Goal: Use online tool/utility: Utilize a website feature to perform a specific function

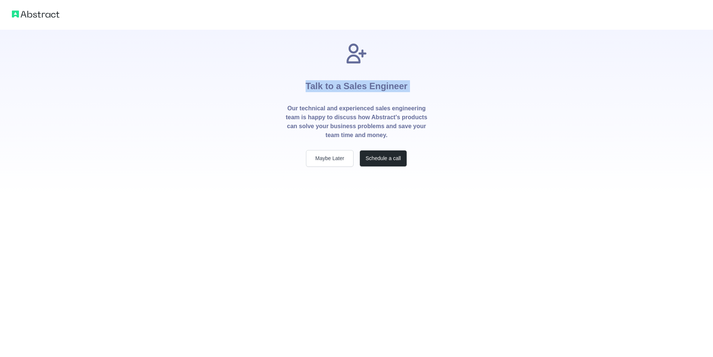
drag, startPoint x: 301, startPoint y: 88, endPoint x: 452, endPoint y: 79, distance: 151.5
click at [452, 79] on div "Talk to a Sales Engineer Our technical and experienced sales engineering team i…" at bounding box center [356, 98] width 713 height 197
click at [453, 123] on div "Talk to a Sales Engineer Our technical and experienced sales engineering team i…" at bounding box center [356, 98] width 713 height 197
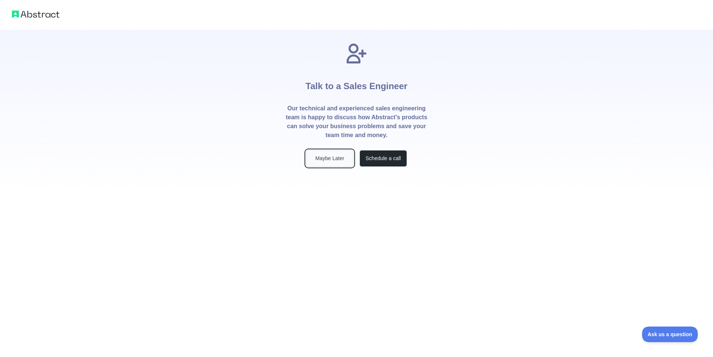
click at [319, 159] on button "Maybe Later" at bounding box center [330, 158] width 48 height 17
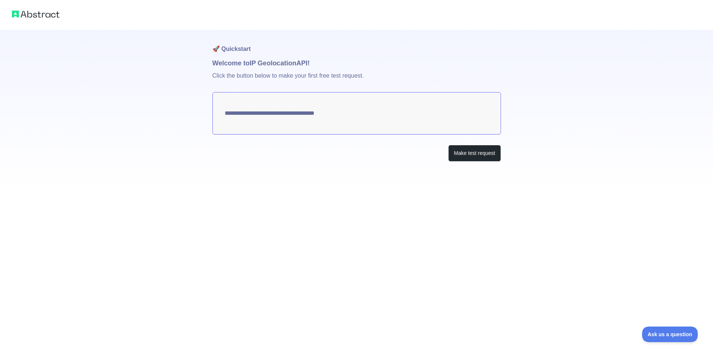
type textarea "**********"
click at [480, 148] on button "Make test request" at bounding box center [475, 153] width 52 height 17
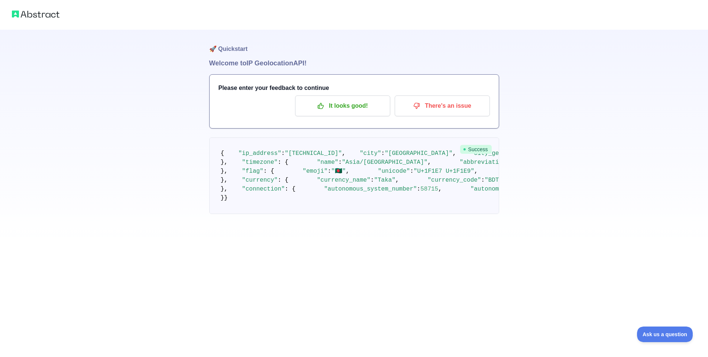
click at [474, 151] on span "Success" at bounding box center [476, 149] width 32 height 9
click at [321, 111] on p "It looks good!" at bounding box center [343, 106] width 84 height 13
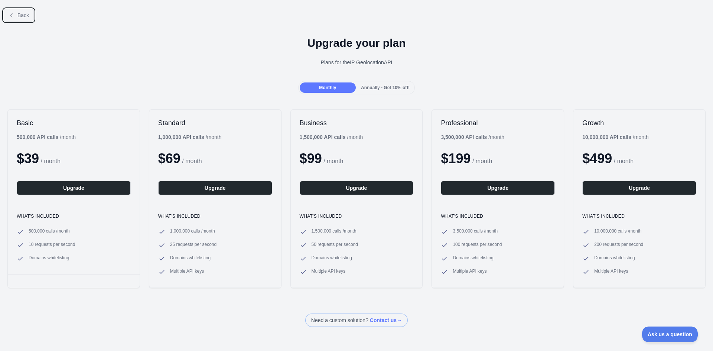
drag, startPoint x: 12, startPoint y: 12, endPoint x: 14, endPoint y: 20, distance: 8.4
click at [12, 12] on icon at bounding box center [12, 15] width 6 height 6
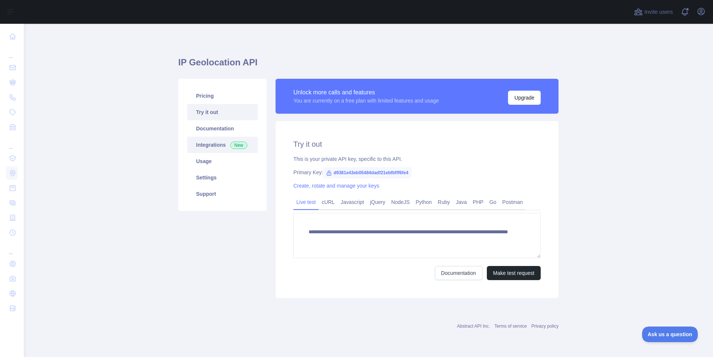
click at [223, 143] on link "Integrations New" at bounding box center [222, 145] width 71 height 16
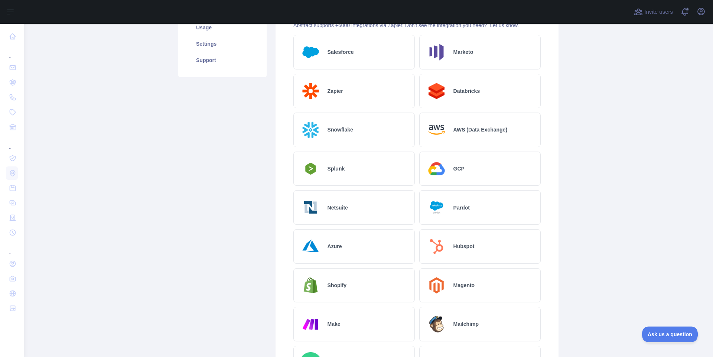
scroll to position [201, 0]
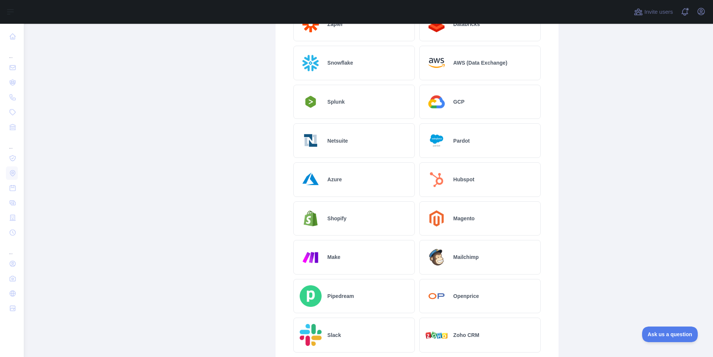
click at [343, 217] on div "Shopify" at bounding box center [355, 218] width 122 height 35
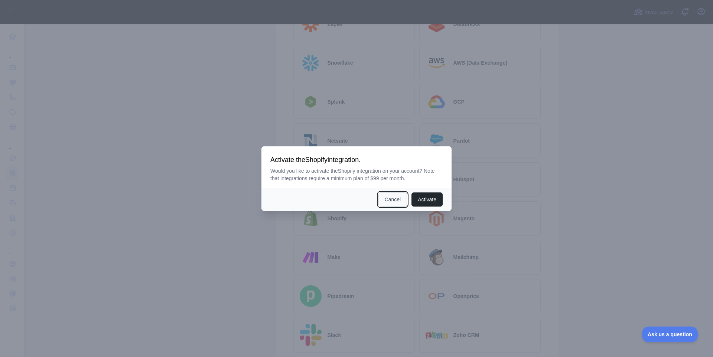
click at [388, 203] on button "Cancel" at bounding box center [393, 199] width 29 height 14
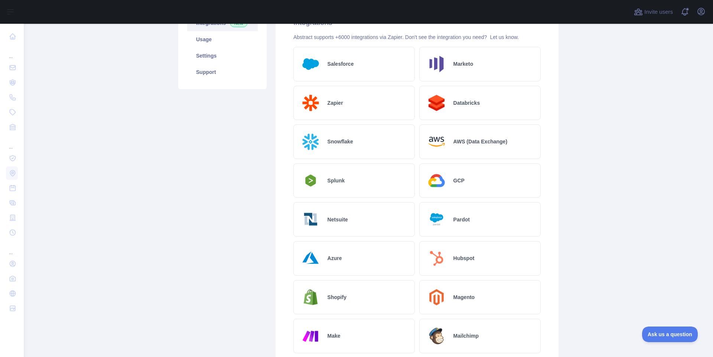
scroll to position [0, 0]
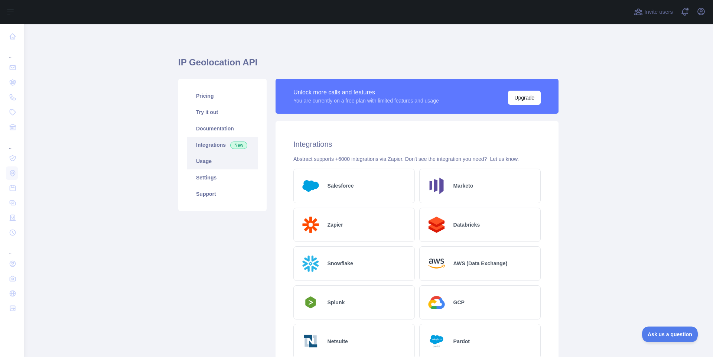
click at [222, 158] on link "Usage" at bounding box center [222, 161] width 71 height 16
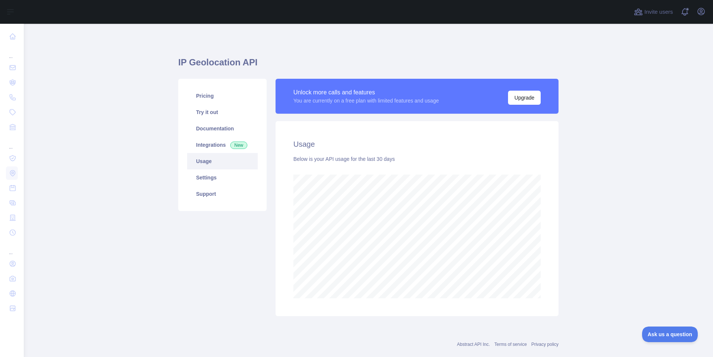
scroll to position [14, 0]
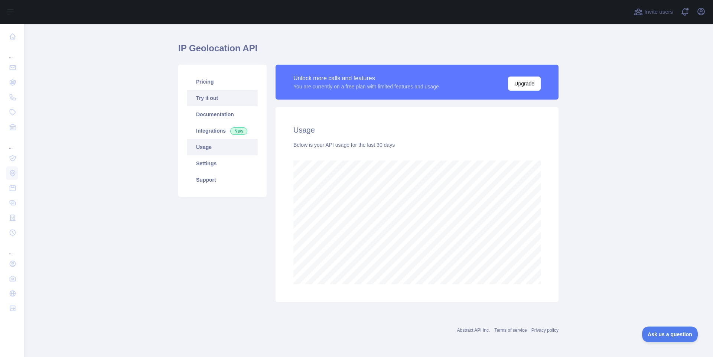
click at [214, 97] on link "Try it out" at bounding box center [222, 98] width 71 height 16
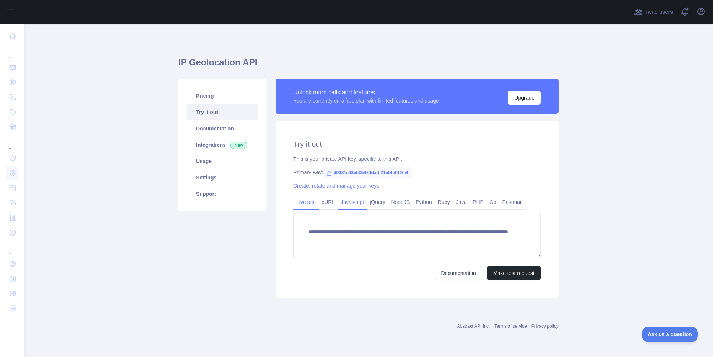
click at [353, 200] on link "Javascript" at bounding box center [352, 202] width 29 height 12
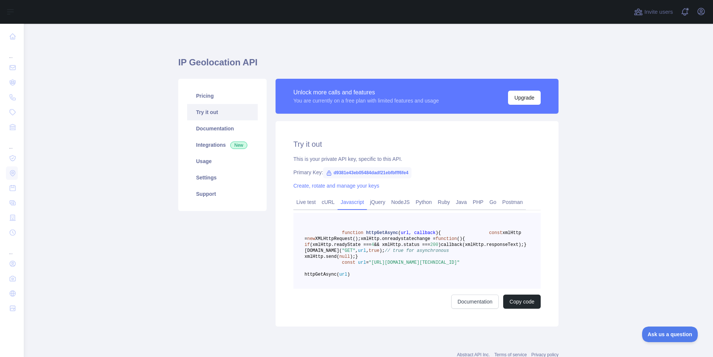
scroll to position [60, 0]
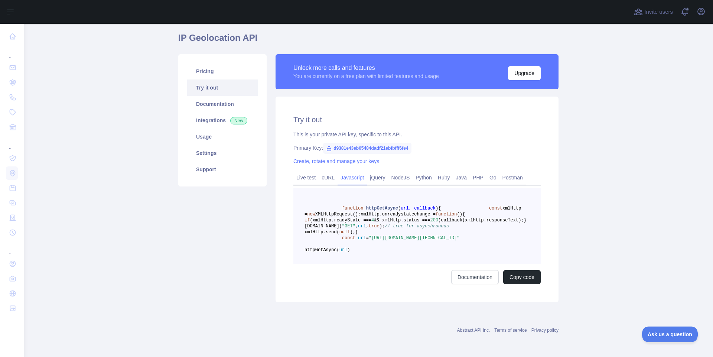
click at [592, 153] on main "IP Geolocation API Pricing Try it out Documentation Integrations New Usage Sett…" at bounding box center [369, 190] width 690 height 333
click at [304, 172] on link "Live test" at bounding box center [306, 178] width 25 height 12
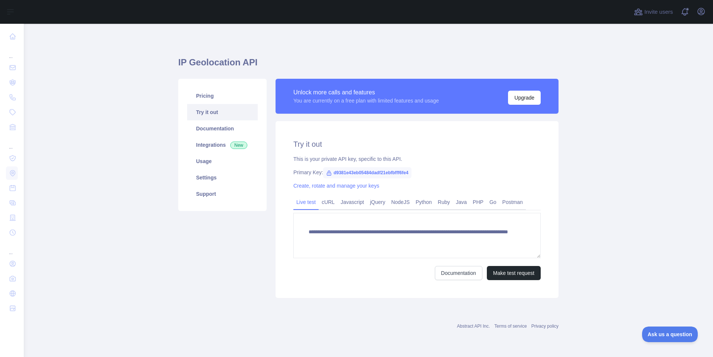
scroll to position [0, 0]
click at [520, 272] on button "Make test request" at bounding box center [514, 273] width 54 height 14
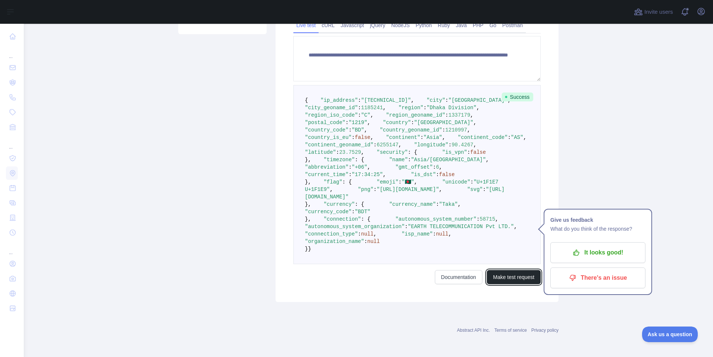
scroll to position [334, 0]
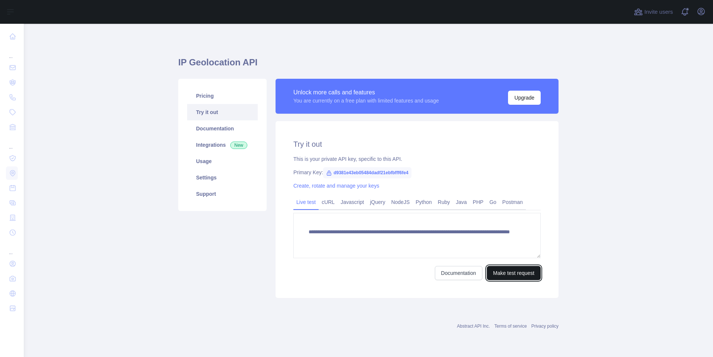
click at [526, 276] on button "Make test request" at bounding box center [514, 273] width 54 height 14
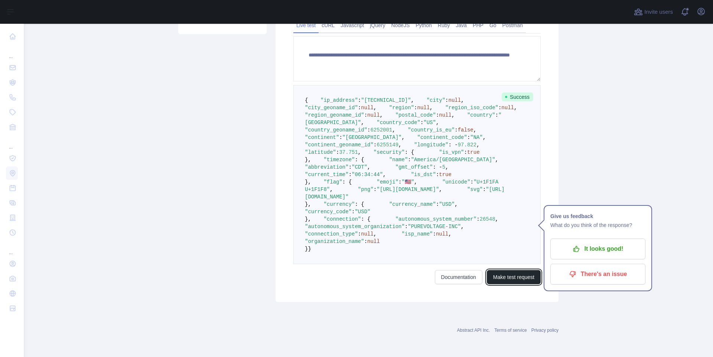
scroll to position [201, 0]
drag, startPoint x: 362, startPoint y: 164, endPoint x: 398, endPoint y: 164, distance: 36.0
click at [398, 140] on span ""[GEOGRAPHIC_DATA]"" at bounding box center [372, 138] width 59 height 6
click at [424, 179] on pre "{ "ip_address" : "169.197.85.173" , "city" : null , "city_geoname_id" : null , …" at bounding box center [417, 174] width 247 height 179
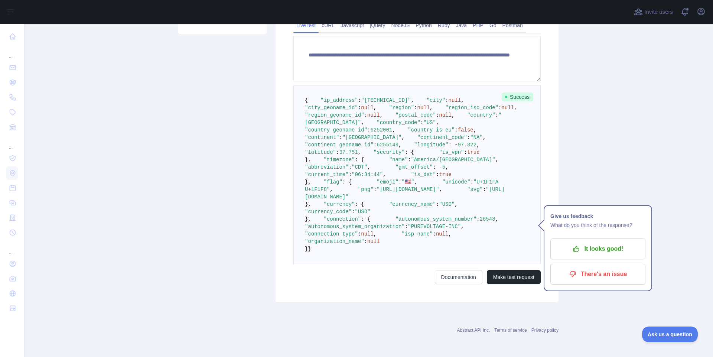
click at [565, 185] on main "**********" at bounding box center [369, 190] width 690 height 333
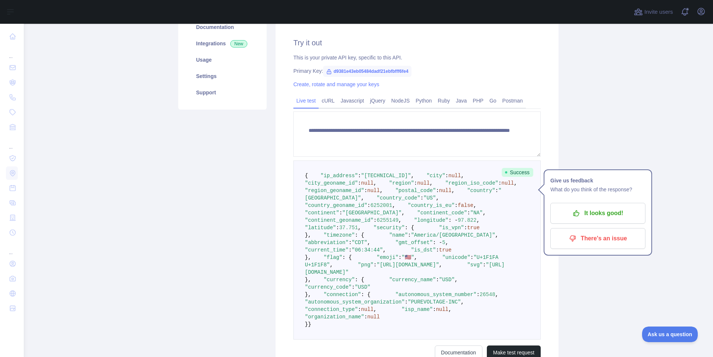
scroll to position [134, 0]
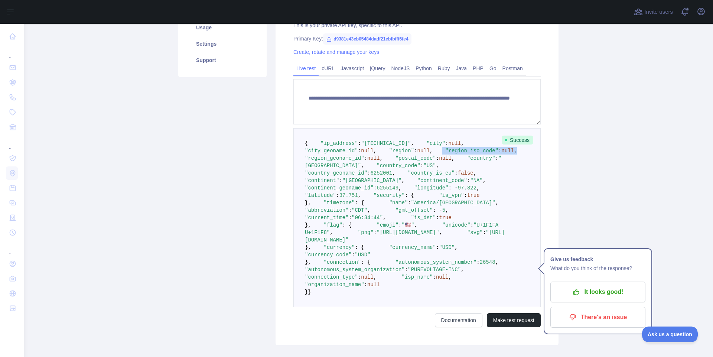
drag, startPoint x: 312, startPoint y: 181, endPoint x: 409, endPoint y: 178, distance: 97.1
click at [404, 178] on pre "{ "ip_address" : "169.197.85.173" , "city" : null , "city_geoname_id" : null , …" at bounding box center [417, 217] width 247 height 179
drag, startPoint x: 317, startPoint y: 168, endPoint x: 399, endPoint y: 162, distance: 82.3
click at [399, 162] on pre "{ "ip_address" : "169.197.85.173" , "city" : null , "city_geoname_id" : null , …" at bounding box center [417, 217] width 247 height 179
click at [459, 168] on pre "{ "ip_address" : "169.197.85.173" , "city" : null , "city_geoname_id" : null , …" at bounding box center [417, 217] width 247 height 179
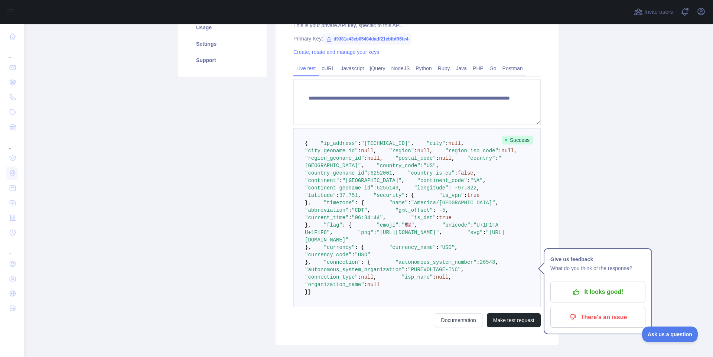
click at [614, 76] on main "**********" at bounding box center [369, 190] width 690 height 333
click at [600, 135] on main "**********" at bounding box center [369, 190] width 690 height 333
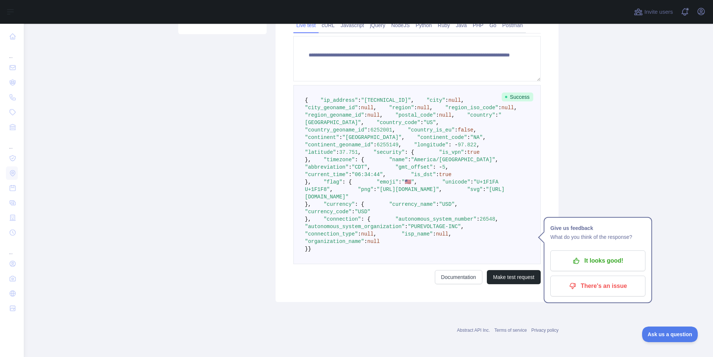
scroll to position [370, 0]
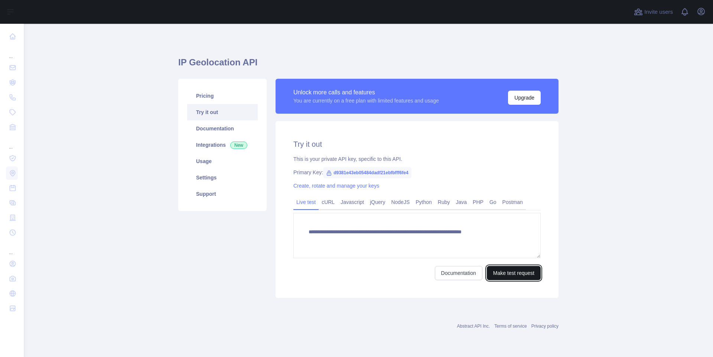
click at [511, 271] on button "Make test request" at bounding box center [514, 273] width 54 height 14
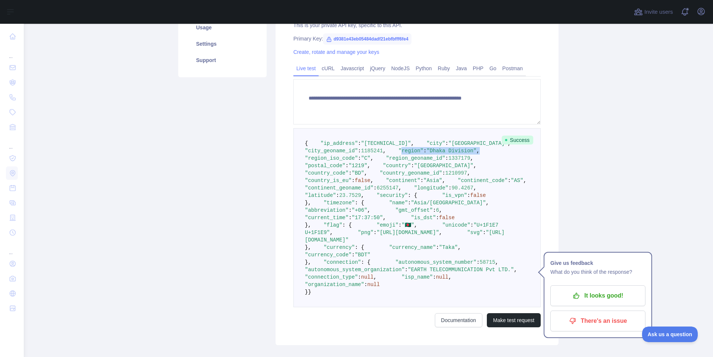
drag, startPoint x: 317, startPoint y: 173, endPoint x: 408, endPoint y: 174, distance: 91.4
click at [408, 174] on pre "{ "ip_address" : "144.48.119.69" , "city" : "Dhaka" , "city_geoname_id" : 11852…" at bounding box center [417, 217] width 247 height 179
click at [272, 191] on div "**********" at bounding box center [417, 145] width 292 height 400
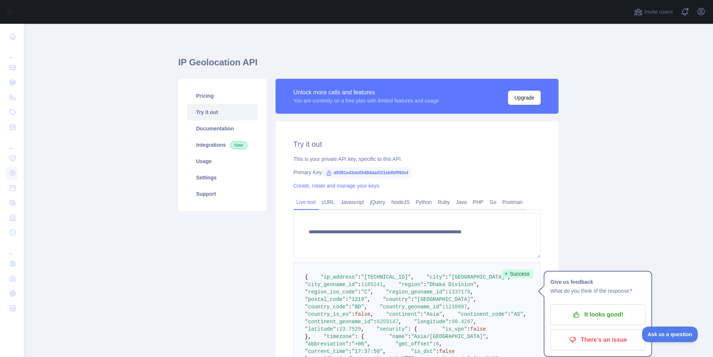
click at [399, 80] on div "Unlock more calls and features You are currently on a free plan with limited fe…" at bounding box center [417, 96] width 283 height 35
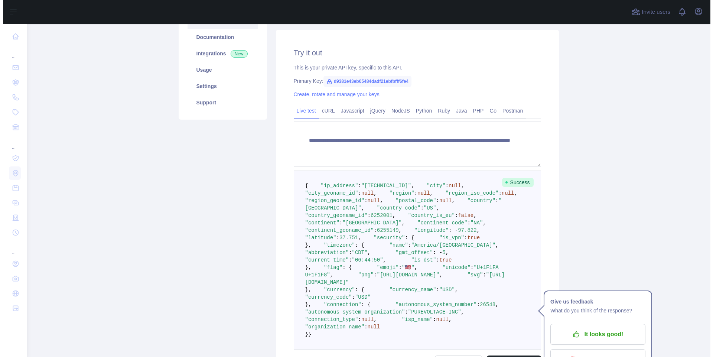
scroll to position [201, 0]
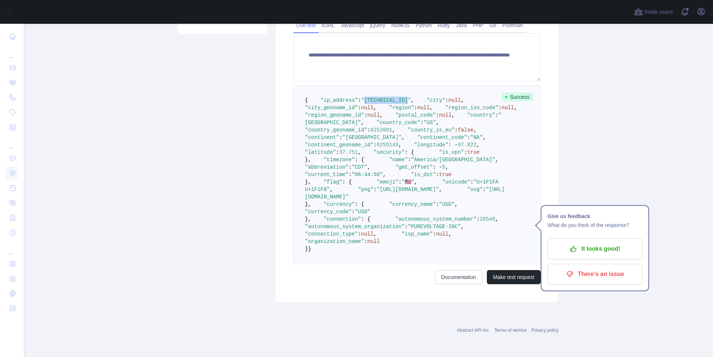
drag, startPoint x: 362, startPoint y: 85, endPoint x: 405, endPoint y: 85, distance: 43.1
click at [405, 97] on span ""[TECHNICAL_ID]"" at bounding box center [386, 100] width 50 height 6
copy span "[TECHNICAL_ID]"
click at [276, 129] on div "**********" at bounding box center [417, 123] width 283 height 358
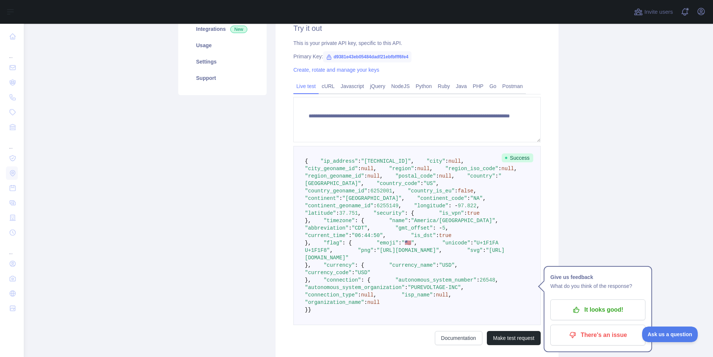
scroll to position [134, 0]
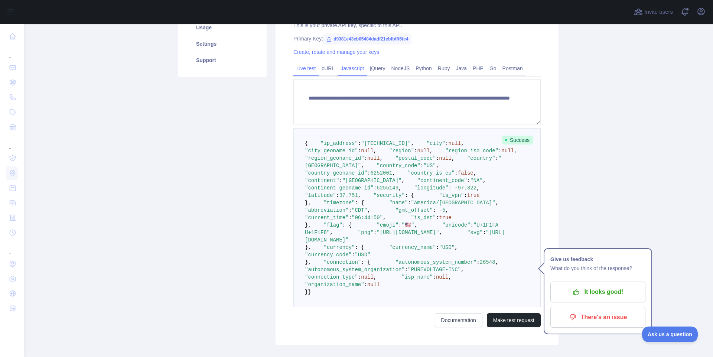
click at [353, 71] on link "Javascript" at bounding box center [352, 68] width 29 height 12
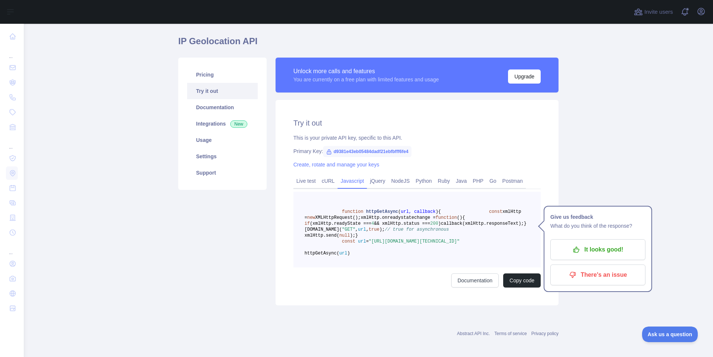
scroll to position [0, 0]
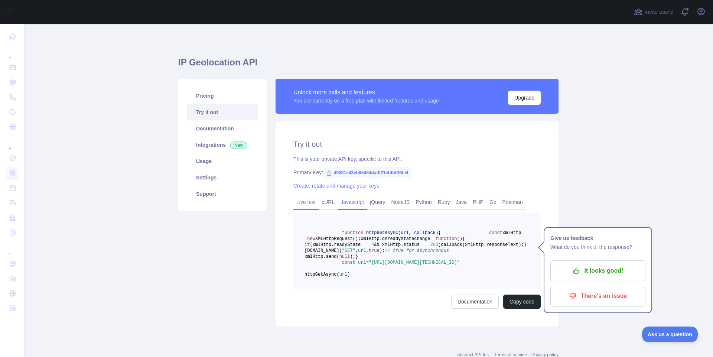
click at [306, 203] on link "Live test" at bounding box center [306, 202] width 25 height 12
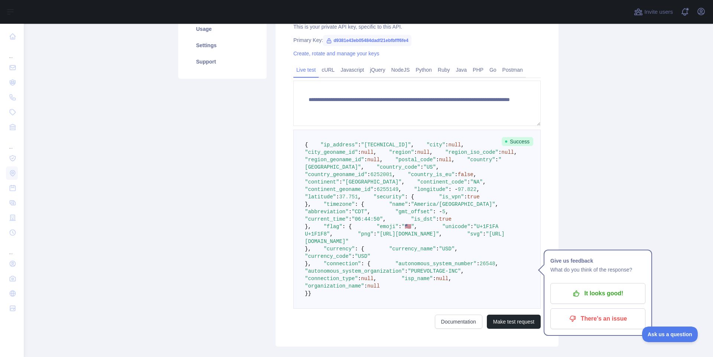
scroll to position [103, 0]
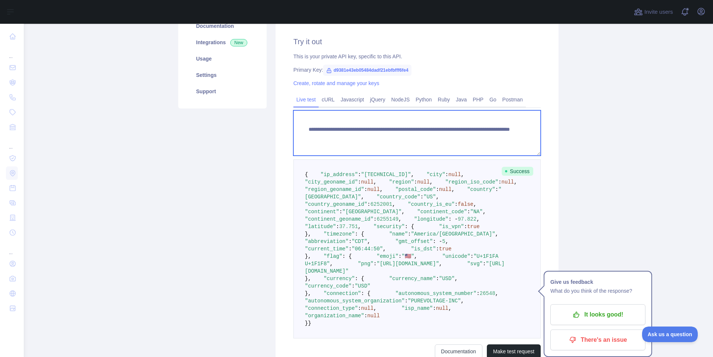
click at [446, 136] on textarea "**********" at bounding box center [417, 132] width 247 height 45
click at [478, 139] on textarea "**********" at bounding box center [417, 132] width 247 height 45
drag, startPoint x: 456, startPoint y: 138, endPoint x: 443, endPoint y: 135, distance: 13.3
click at [443, 135] on textarea "**********" at bounding box center [417, 132] width 247 height 45
click at [485, 133] on textarea "**********" at bounding box center [417, 132] width 247 height 45
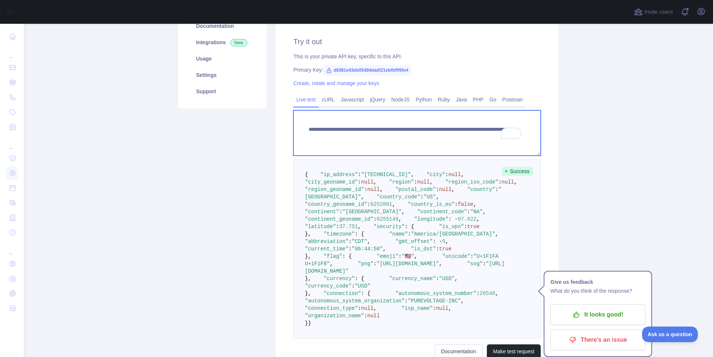
click at [486, 135] on textarea "**********" at bounding box center [417, 132] width 247 height 45
drag, startPoint x: 486, startPoint y: 135, endPoint x: 446, endPoint y: 138, distance: 39.9
click at [446, 138] on textarea "**********" at bounding box center [417, 132] width 247 height 45
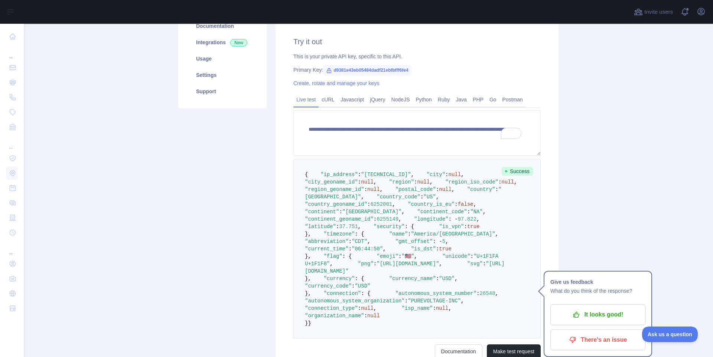
click at [573, 133] on main "**********" at bounding box center [369, 190] width 690 height 333
click at [344, 100] on link "Javascript" at bounding box center [352, 100] width 29 height 12
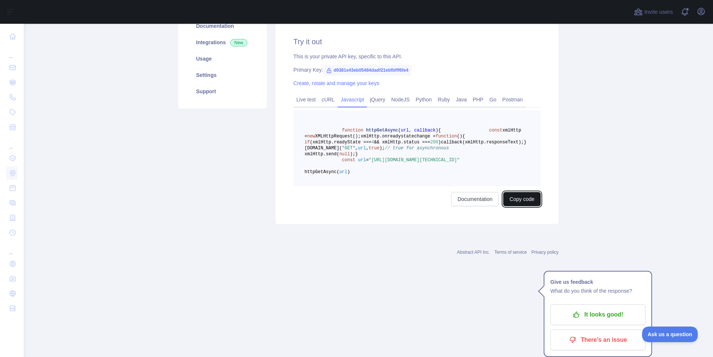
click at [527, 206] on button "Copy code" at bounding box center [523, 199] width 38 height 14
click at [473, 206] on link "Documentation" at bounding box center [484, 199] width 48 height 14
click at [303, 98] on link "Live test" at bounding box center [306, 100] width 25 height 12
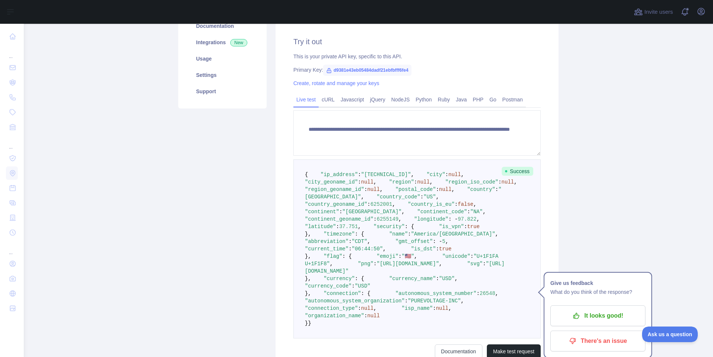
scroll to position [169, 0]
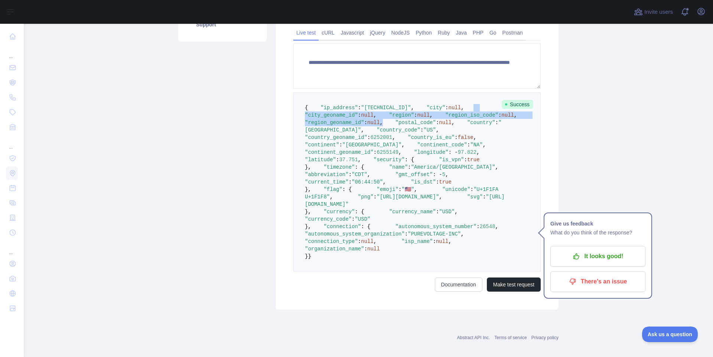
drag, startPoint x: 313, startPoint y: 132, endPoint x: 400, endPoint y: 155, distance: 90.1
click at [400, 155] on pre "{ "ip_address" : "[TECHNICAL_ID]" , "city" : null , "city_geoname_id" : null , …" at bounding box center [417, 182] width 247 height 179
click at [408, 156] on pre "{ "ip_address" : "[TECHNICAL_ID]" , "city" : null , "city_geoname_id" : null , …" at bounding box center [417, 182] width 247 height 179
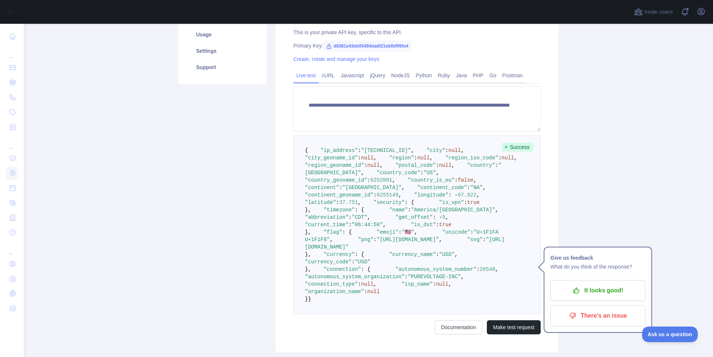
scroll to position [103, 0]
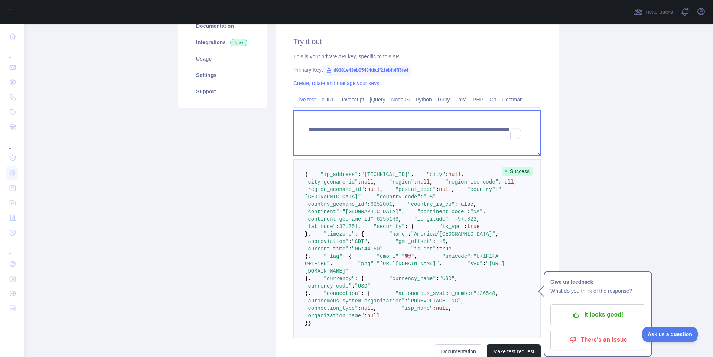
drag, startPoint x: 305, startPoint y: 129, endPoint x: 411, endPoint y: 137, distance: 105.8
click at [411, 137] on textarea "**********" at bounding box center [417, 132] width 247 height 45
drag, startPoint x: 480, startPoint y: 135, endPoint x: 413, endPoint y: 134, distance: 66.9
click at [413, 134] on textarea "**********" at bounding box center [417, 132] width 247 height 45
